Goal: Navigation & Orientation: Find specific page/section

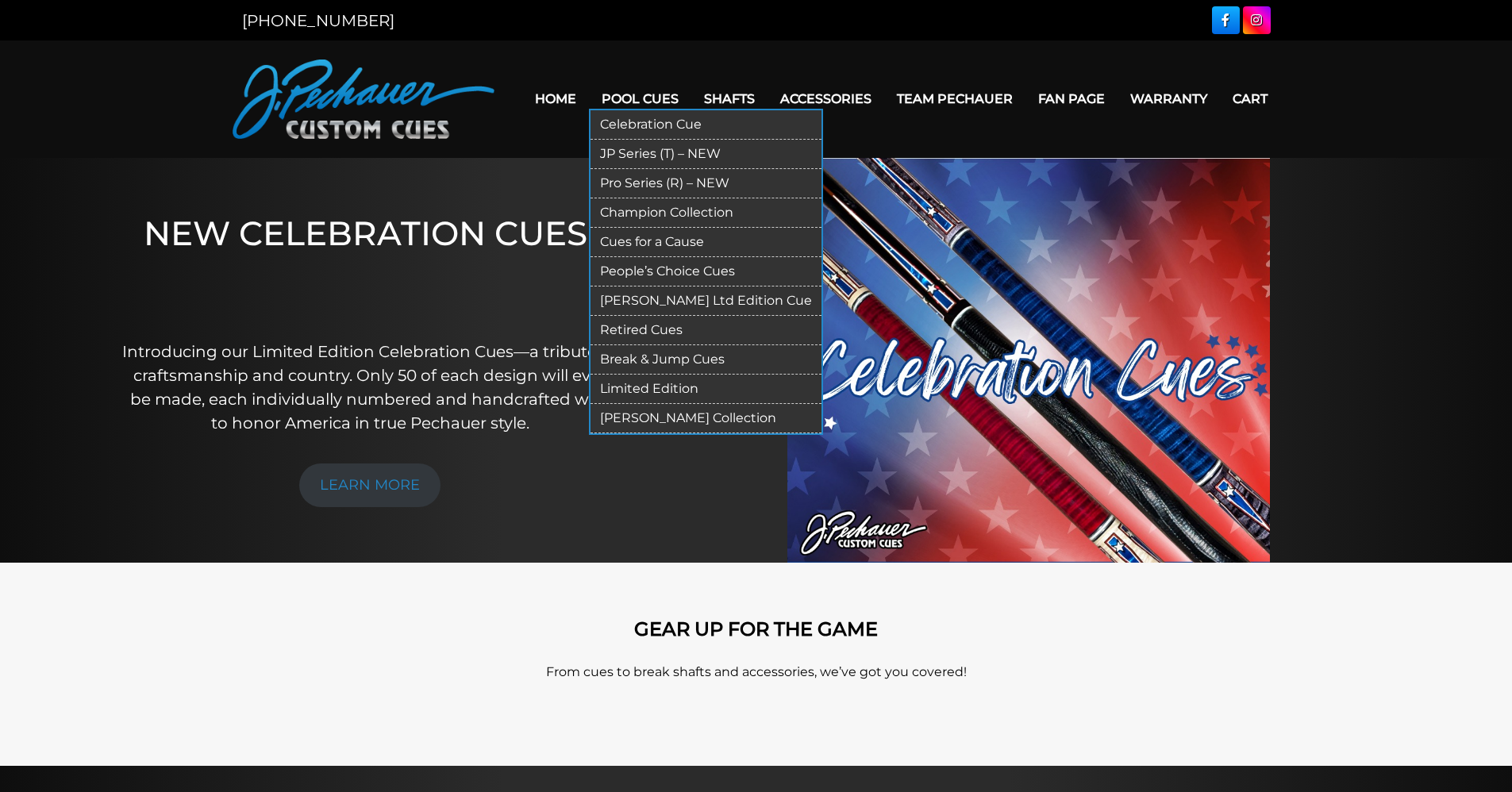
click at [642, 152] on link "JP Series (T) – NEW" at bounding box center [706, 154] width 231 height 29
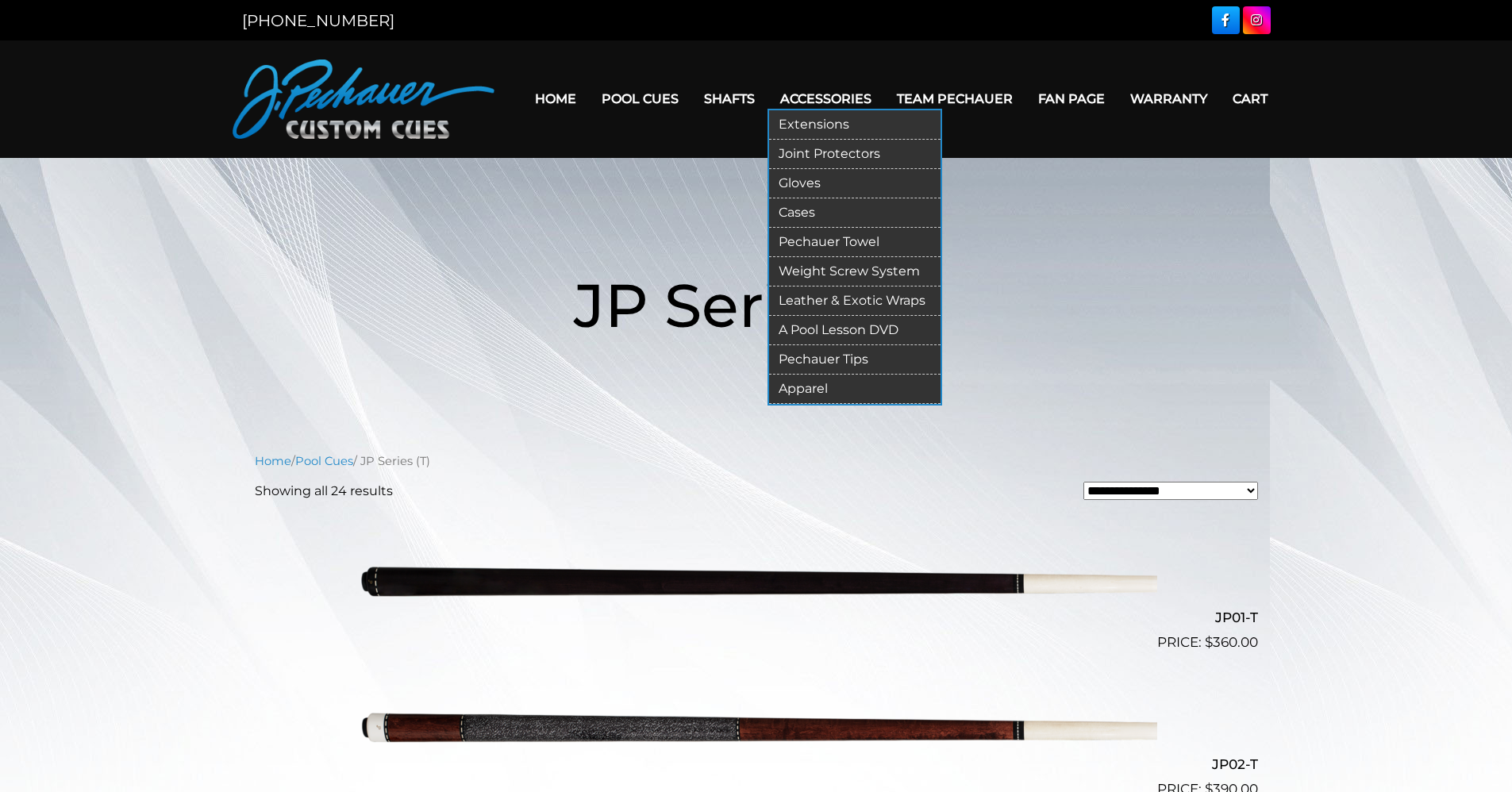
click at [816, 121] on link "Extensions" at bounding box center [854, 125] width 172 height 29
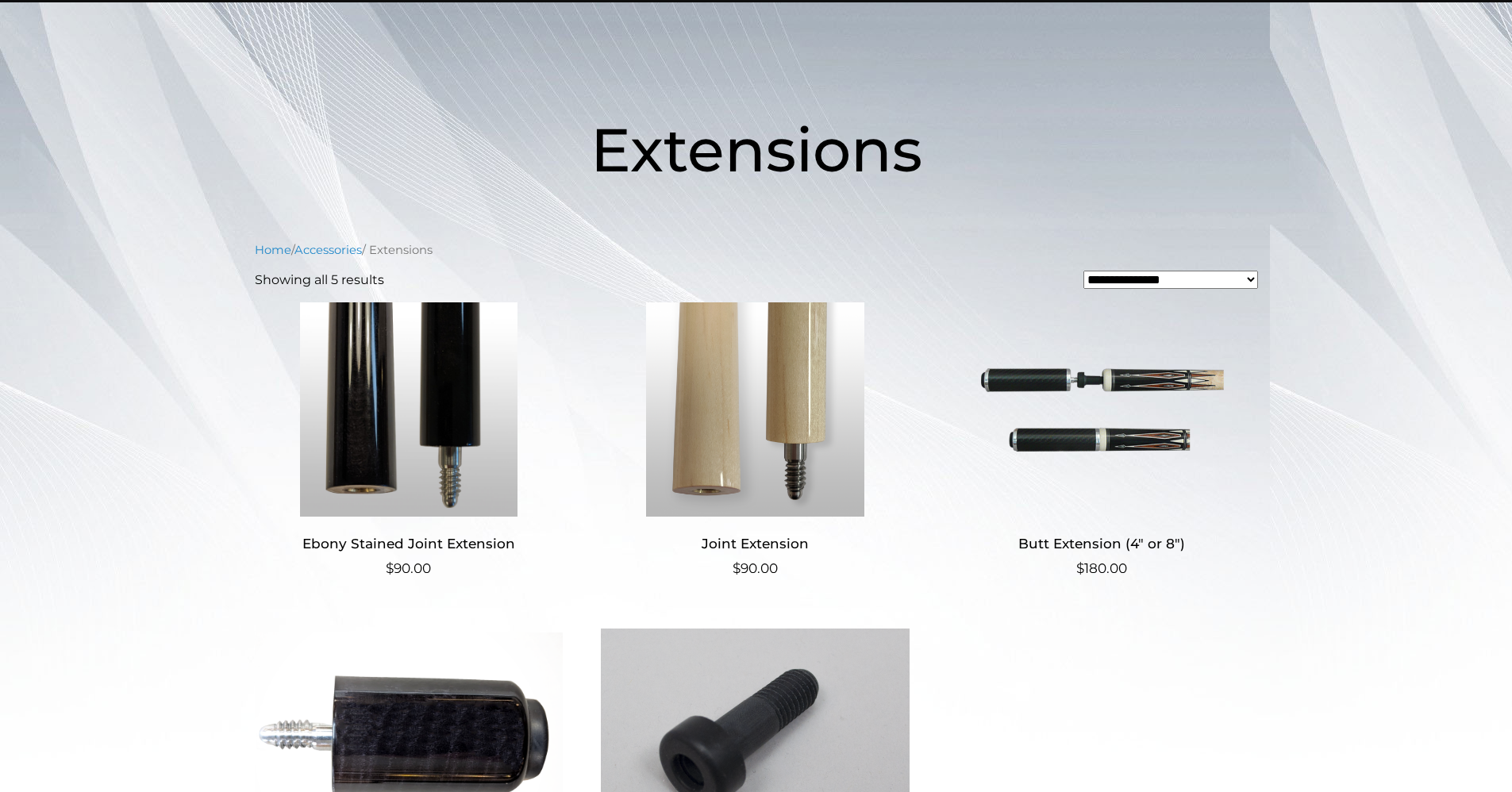
scroll to position [167, 0]
